Goal: Task Accomplishment & Management: Complete application form

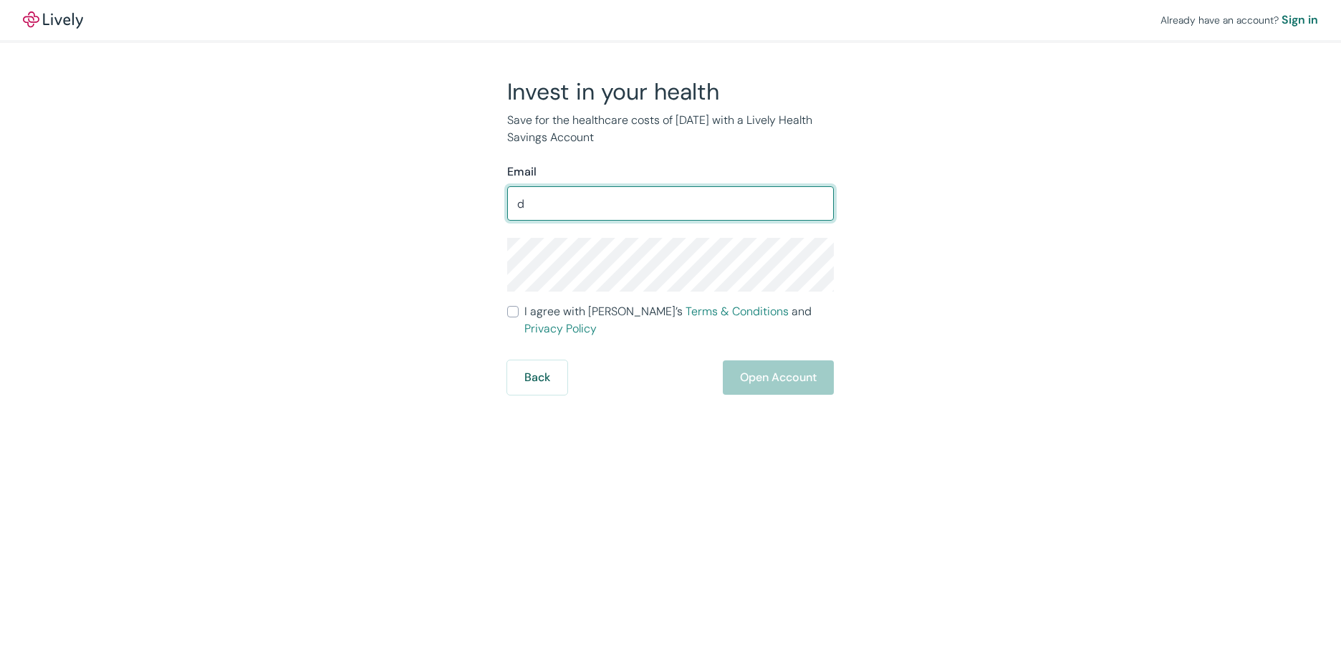
click at [557, 198] on input "d" at bounding box center [670, 203] width 327 height 29
click at [769, 190] on input "d" at bounding box center [670, 203] width 327 height 29
type input "[EMAIL_ADDRESS][DOMAIN_NAME]"
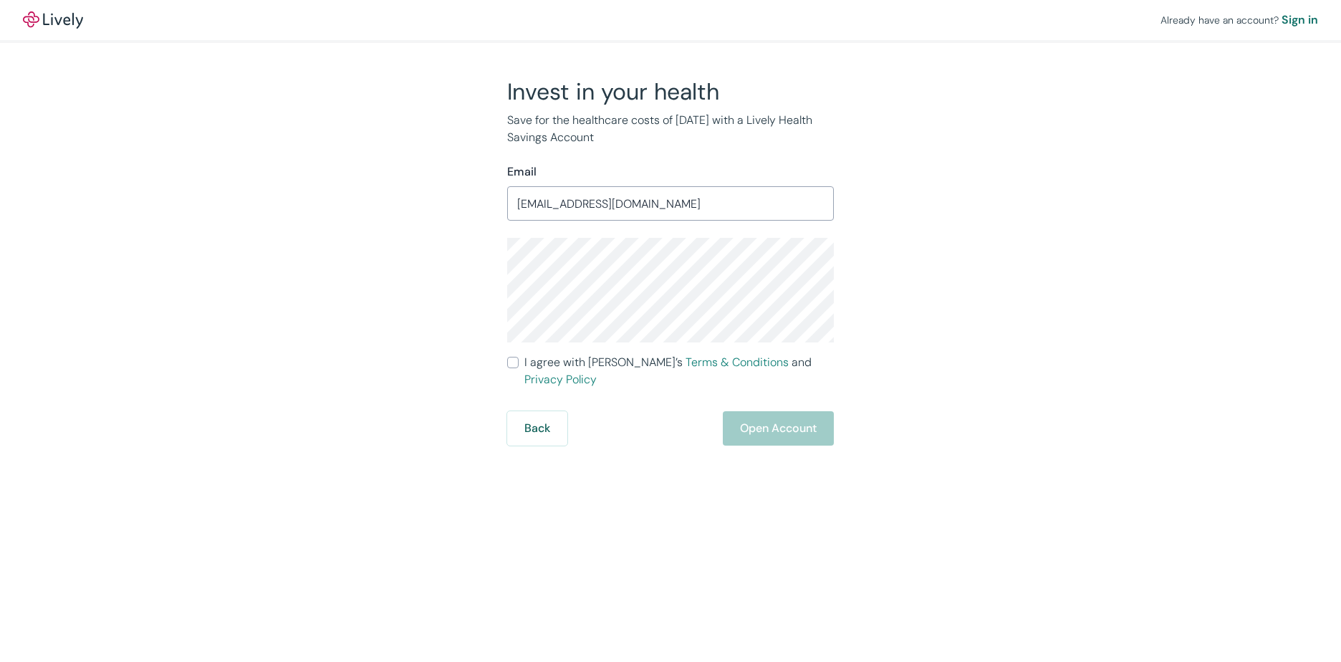
click at [517, 363] on input "I agree with Lively’s Terms & Conditions and Privacy Policy" at bounding box center [512, 362] width 11 height 11
checkbox input "true"
click at [771, 421] on button "Open Account" at bounding box center [778, 428] width 111 height 34
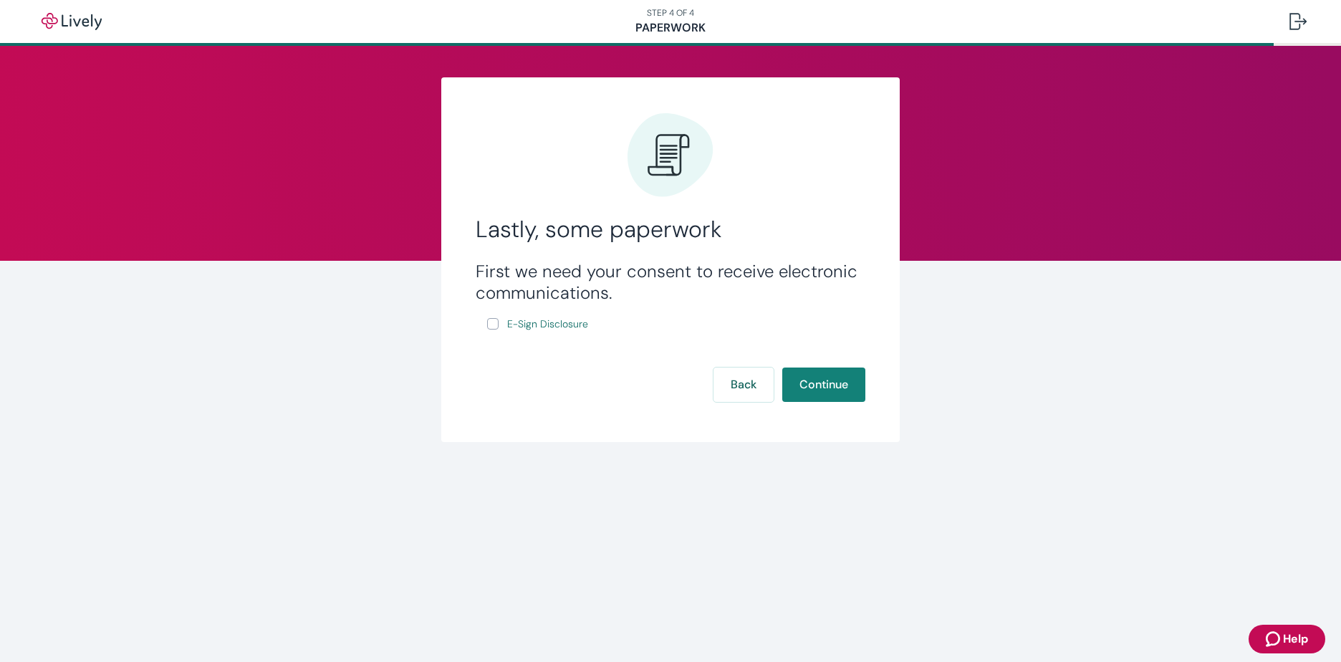
click at [494, 322] on input "E-Sign Disclosure" at bounding box center [492, 323] width 11 height 11
checkbox input "true"
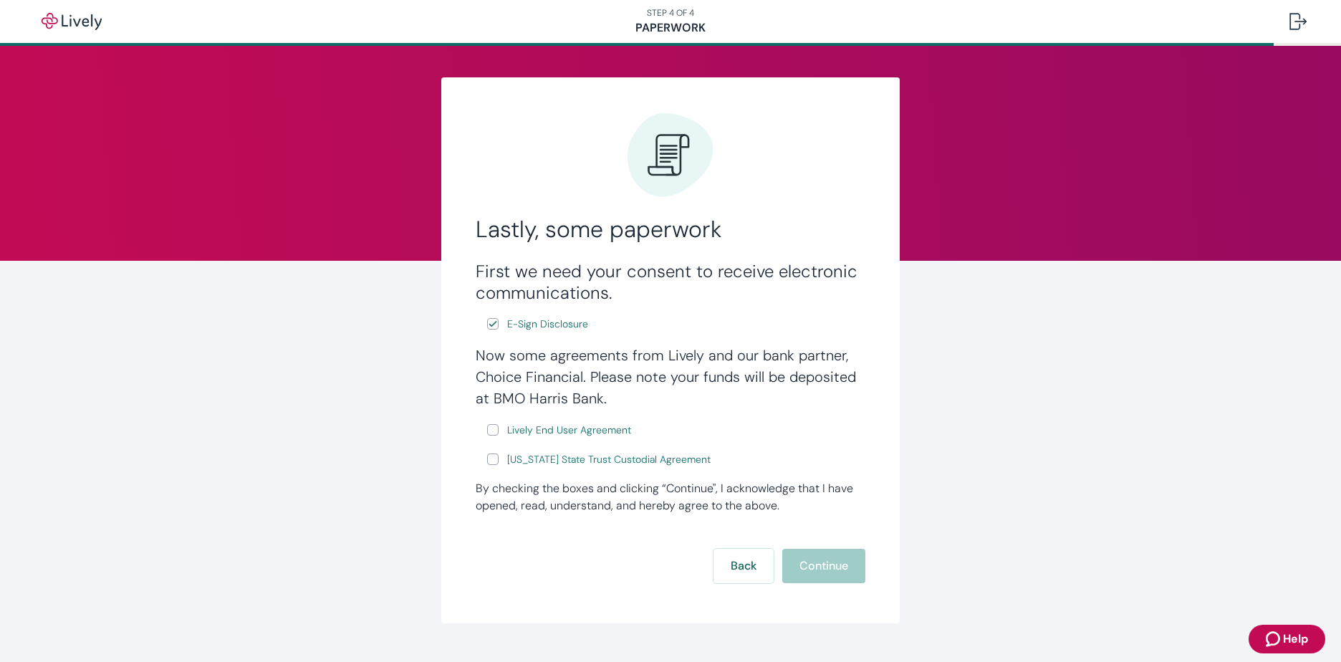
click at [492, 429] on input "Lively End User Agreement" at bounding box center [492, 429] width 11 height 11
checkbox input "true"
click at [488, 459] on input "Wyoming State Trust Custodial Agreement" at bounding box center [492, 458] width 11 height 11
checkbox input "true"
click at [821, 565] on button "Continue" at bounding box center [823, 566] width 83 height 34
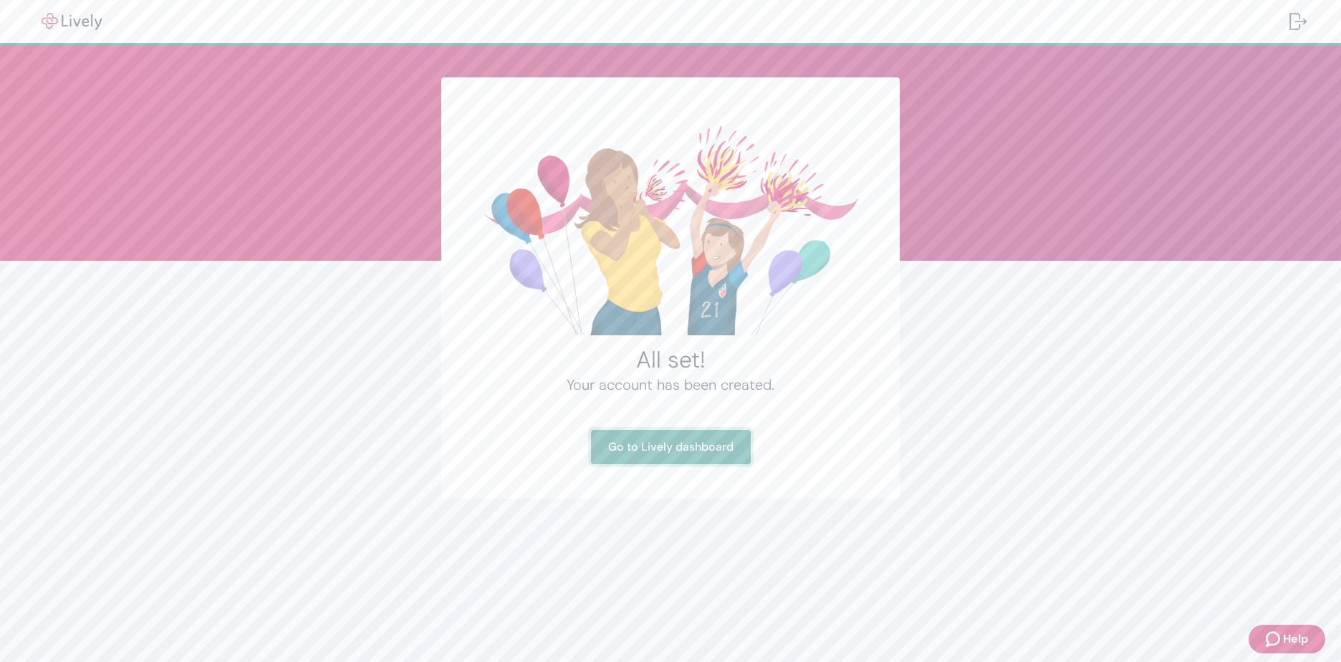
click at [680, 443] on link "Go to Lively dashboard" at bounding box center [671, 447] width 160 height 34
